Goal: Find specific page/section: Find specific page/section

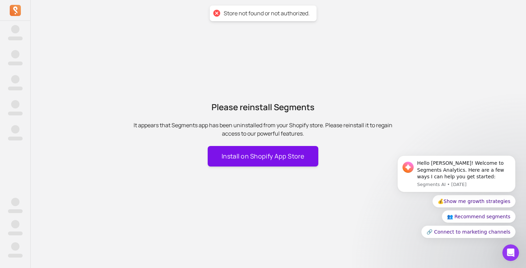
click at [236, 155] on button "Install on Shopify App Store" at bounding box center [263, 156] width 111 height 21
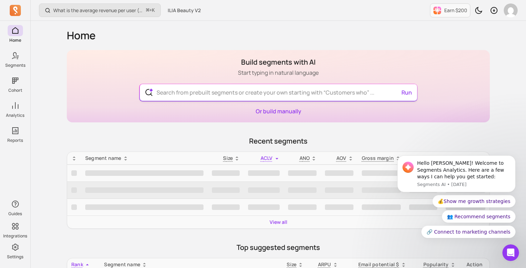
click at [237, 91] on input "text" at bounding box center [278, 92] width 255 height 17
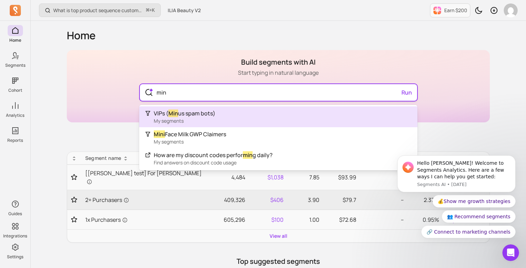
type input "minu"
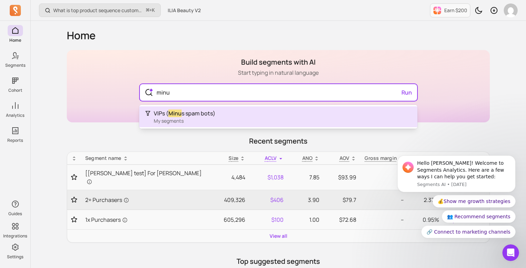
click at [170, 118] on span "My segments" at bounding box center [169, 121] width 30 height 7
